Goal: Information Seeking & Learning: Learn about a topic

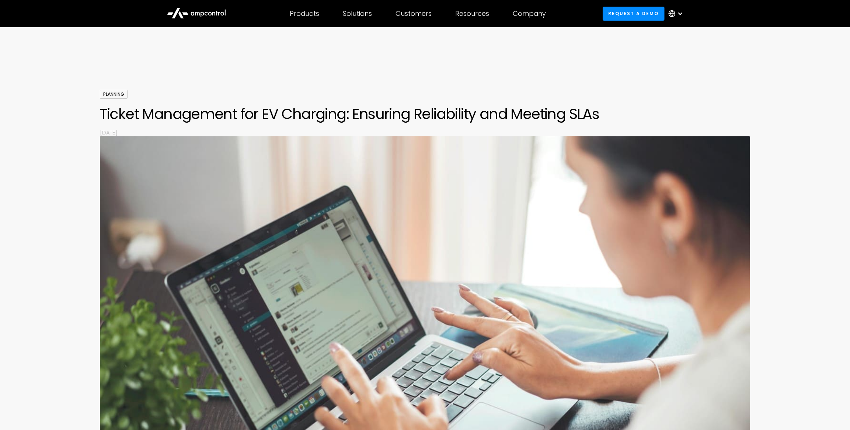
drag, startPoint x: 187, startPoint y: 120, endPoint x: 507, endPoint y: 129, distance: 320.0
click at [503, 129] on div "Planning Ticket Management for EV Charging: Ensuring Reliability and Meeting SL…" at bounding box center [425, 113] width 650 height 46
click at [419, 122] on h1 "Ticket Management for EV Charging: Ensuring Reliability and Meeting SLAs" at bounding box center [425, 114] width 650 height 18
drag, startPoint x: 419, startPoint y: 122, endPoint x: 378, endPoint y: 118, distance: 41.1
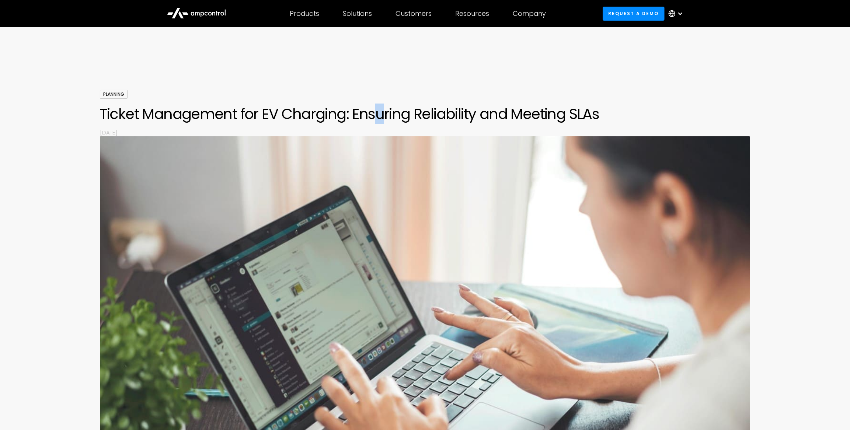
click at [378, 118] on h1 "Ticket Management for EV Charging: Ensuring Reliability and Meeting SLAs" at bounding box center [425, 114] width 650 height 18
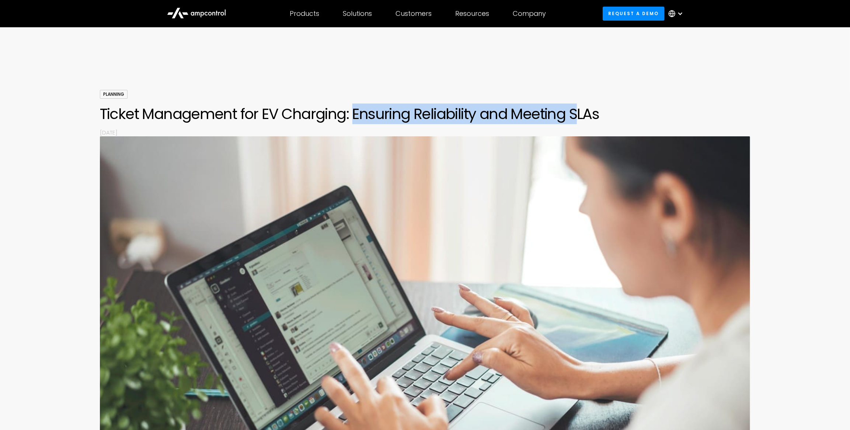
drag, startPoint x: 378, startPoint y: 118, endPoint x: 579, endPoint y: 114, distance: 200.9
click at [579, 114] on h1 "Ticket Management for EV Charging: Ensuring Reliability and Meeting SLAs" at bounding box center [425, 114] width 650 height 18
drag, startPoint x: 565, startPoint y: 114, endPoint x: 388, endPoint y: 105, distance: 177.1
click at [388, 105] on h1 "Ticket Management for EV Charging: Ensuring Reliability and Meeting SLAs" at bounding box center [425, 114] width 650 height 18
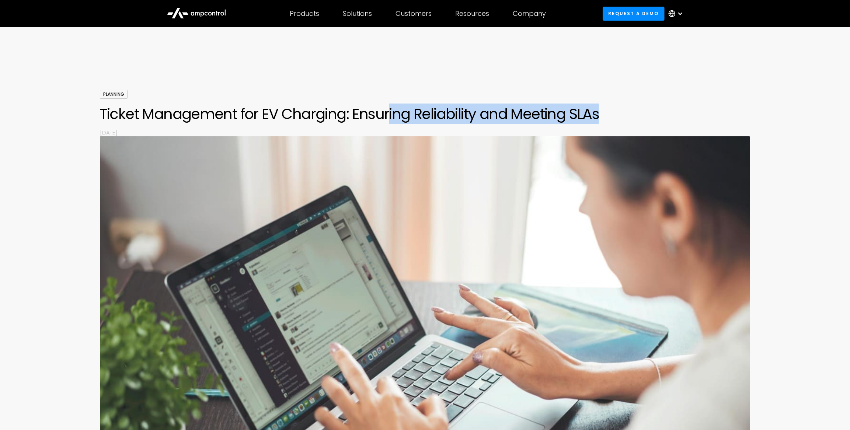
click at [388, 105] on h1 "Ticket Management for EV Charging: Ensuring Reliability and Meeting SLAs" at bounding box center [425, 114] width 650 height 18
drag, startPoint x: 367, startPoint y: 105, endPoint x: 596, endPoint y: 108, distance: 228.9
click at [590, 107] on h1 "Ticket Management for EV Charging: Ensuring Reliability and Meeting SLAs" at bounding box center [425, 114] width 650 height 18
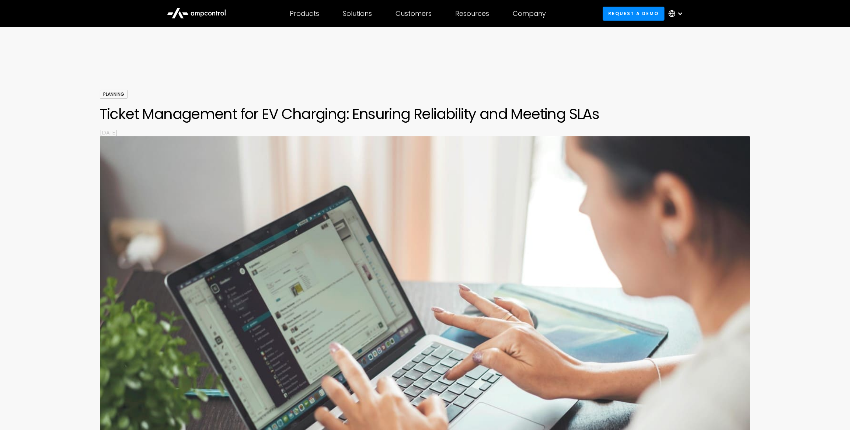
click at [596, 108] on h1 "Ticket Management for EV Charging: Ensuring Reliability and Meeting SLAs" at bounding box center [425, 114] width 650 height 18
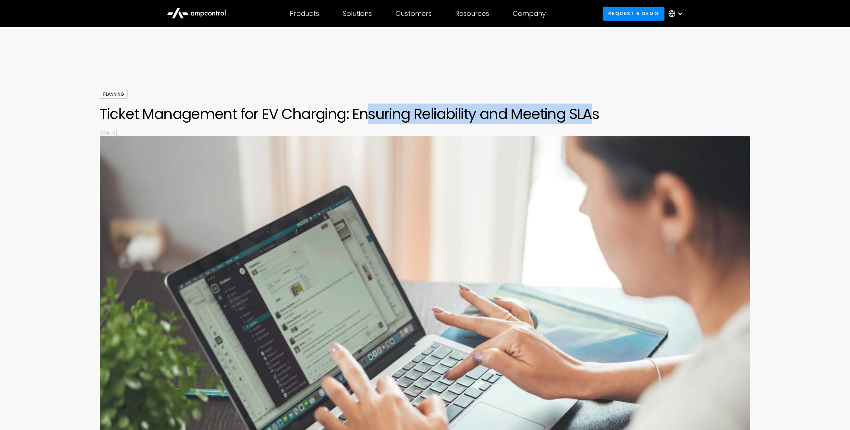
drag, startPoint x: 499, startPoint y: 114, endPoint x: 330, endPoint y: 113, distance: 169.1
click at [346, 114] on h1 "Ticket Management for EV Charging: Ensuring Reliability and Meeting SLAs" at bounding box center [425, 114] width 650 height 18
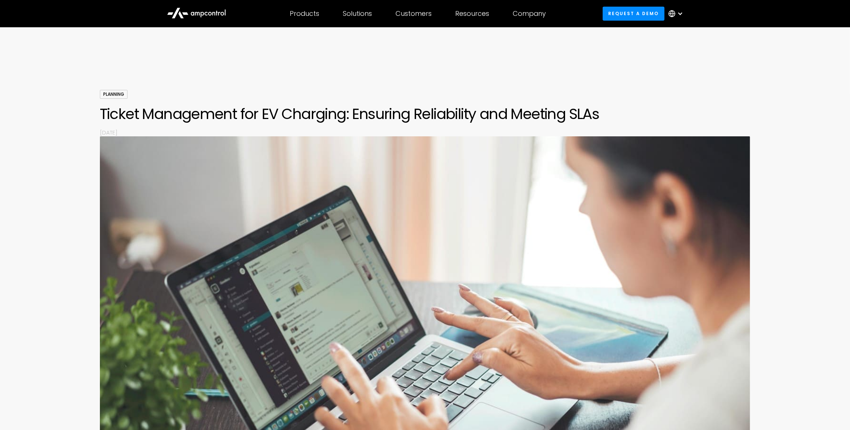
click at [330, 113] on h1 "Ticket Management for EV Charging: Ensuring Reliability and Meeting SLAs" at bounding box center [425, 114] width 650 height 18
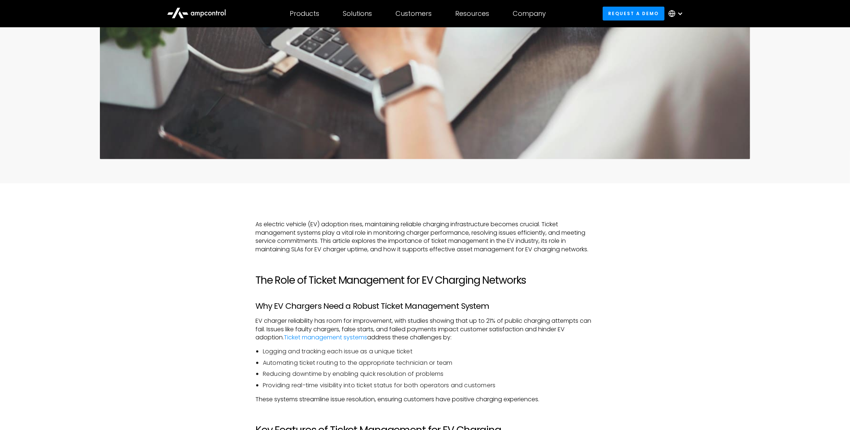
scroll to position [636, 0]
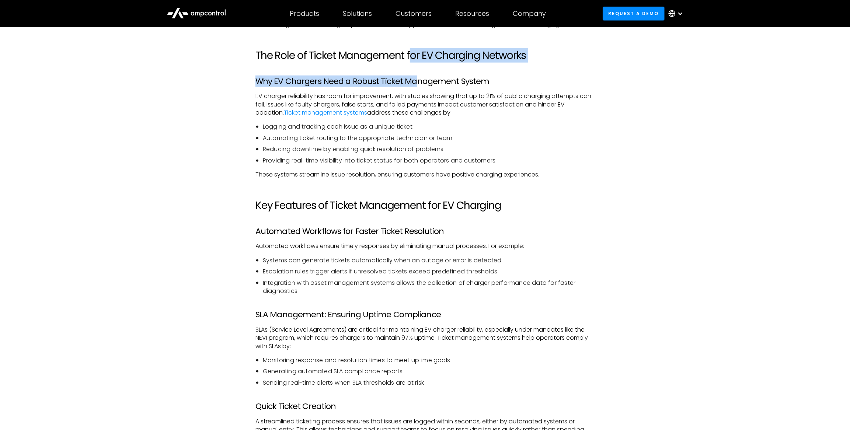
drag, startPoint x: 412, startPoint y: 51, endPoint x: 418, endPoint y: 96, distance: 45.3
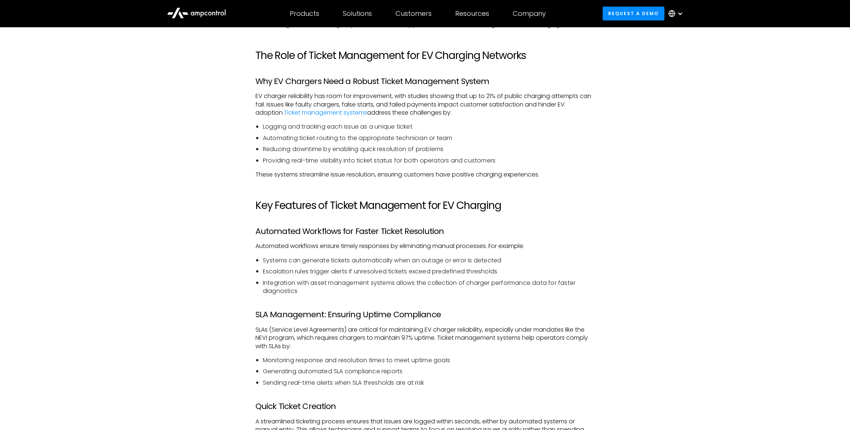
drag, startPoint x: 418, startPoint y: 96, endPoint x: 422, endPoint y: 81, distance: 15.5
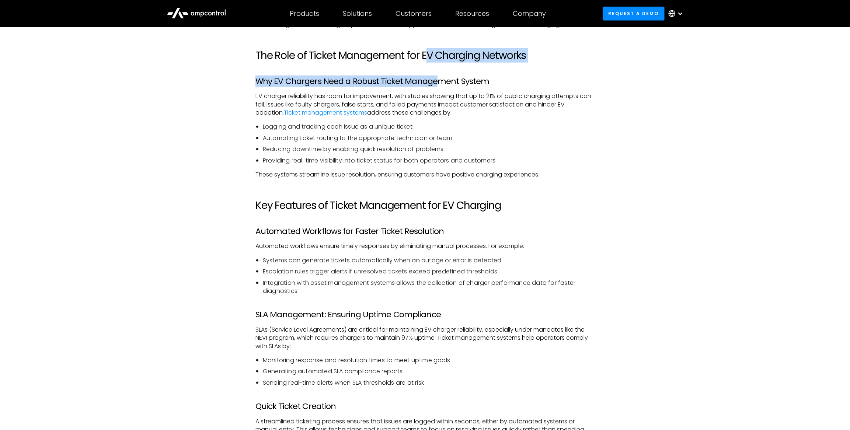
drag, startPoint x: 433, startPoint y: 80, endPoint x: 436, endPoint y: 98, distance: 17.9
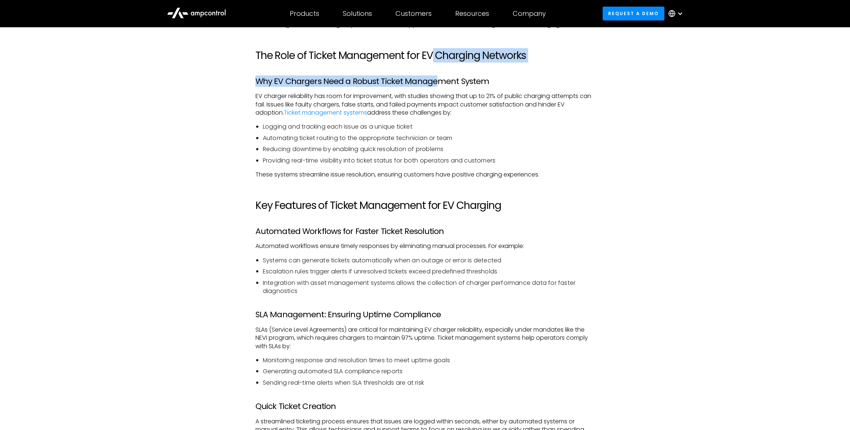
drag, startPoint x: 433, startPoint y: 56, endPoint x: 432, endPoint y: 103, distance: 46.8
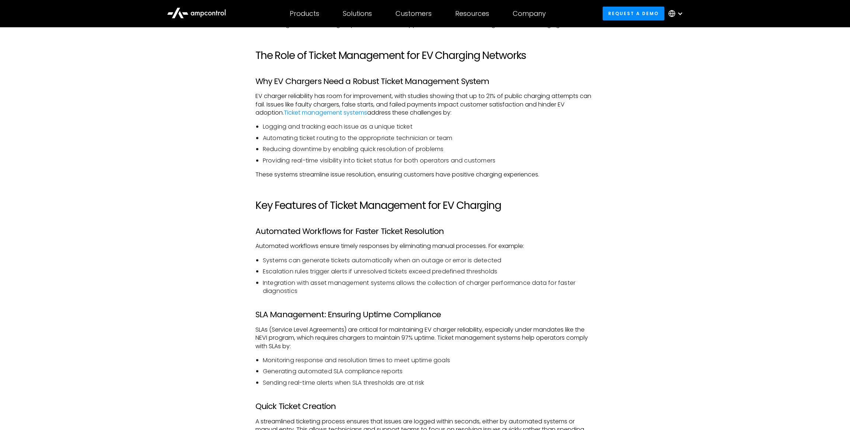
drag, startPoint x: 432, startPoint y: 103, endPoint x: 431, endPoint y: 112, distance: 9.6
click at [431, 112] on p "EV charger reliability has room for improvement, with studies showing that up t…" at bounding box center [424, 104] width 339 height 25
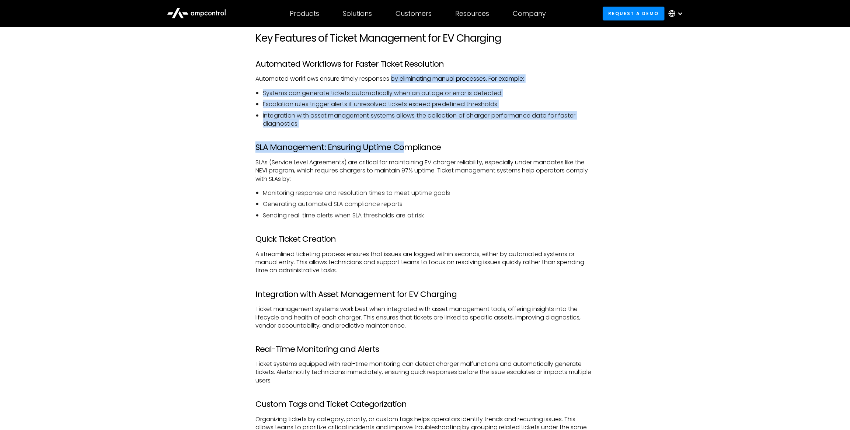
drag, startPoint x: 402, startPoint y: 146, endPoint x: 401, endPoint y: 167, distance: 20.7
click at [401, 167] on p "SLAs (Service Level Agreements) are critical for maintaining EV charger reliabi…" at bounding box center [424, 170] width 339 height 25
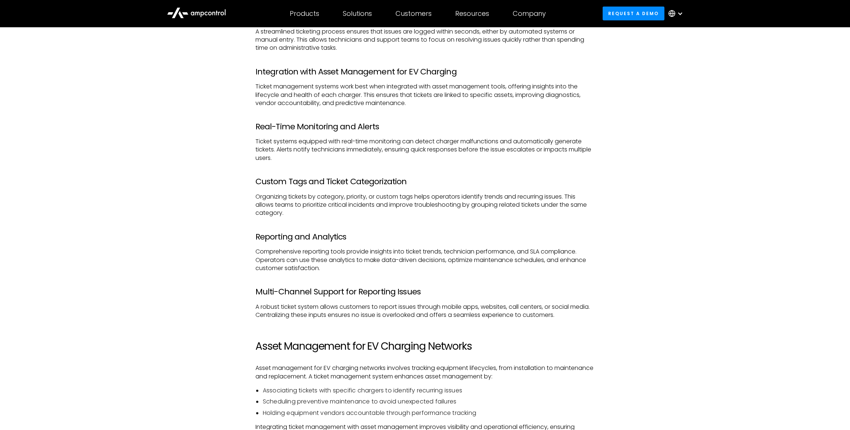
scroll to position [1038, 0]
